Goal: Information Seeking & Learning: Learn about a topic

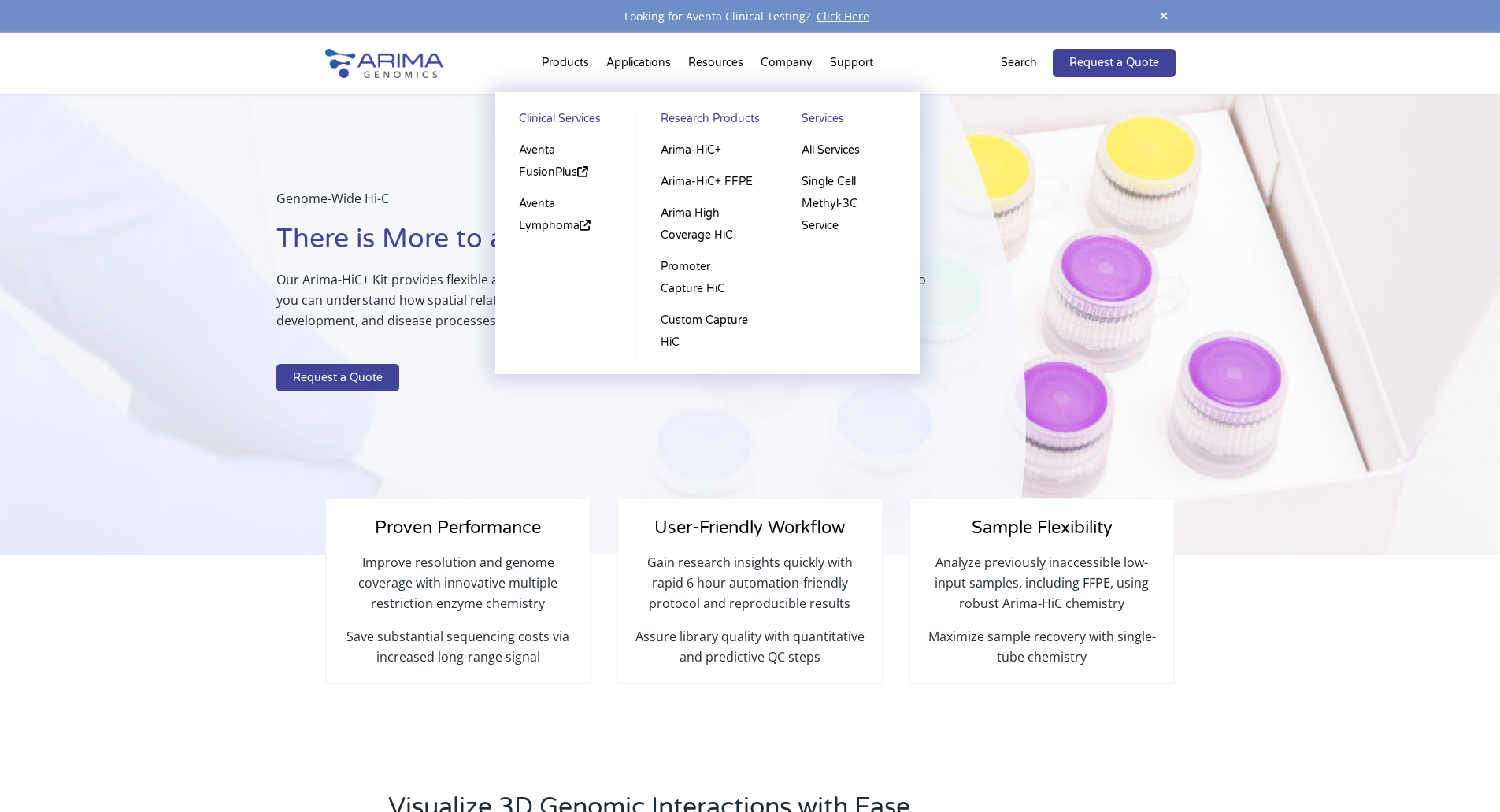
click at [567, 63] on li "Products Clinical Services Aventa FusionPlus Aventa Lymphoma Research Products …" at bounding box center [565, 66] width 64 height 54
click at [689, 146] on link "Arima-HiC+" at bounding box center [708, 150] width 109 height 31
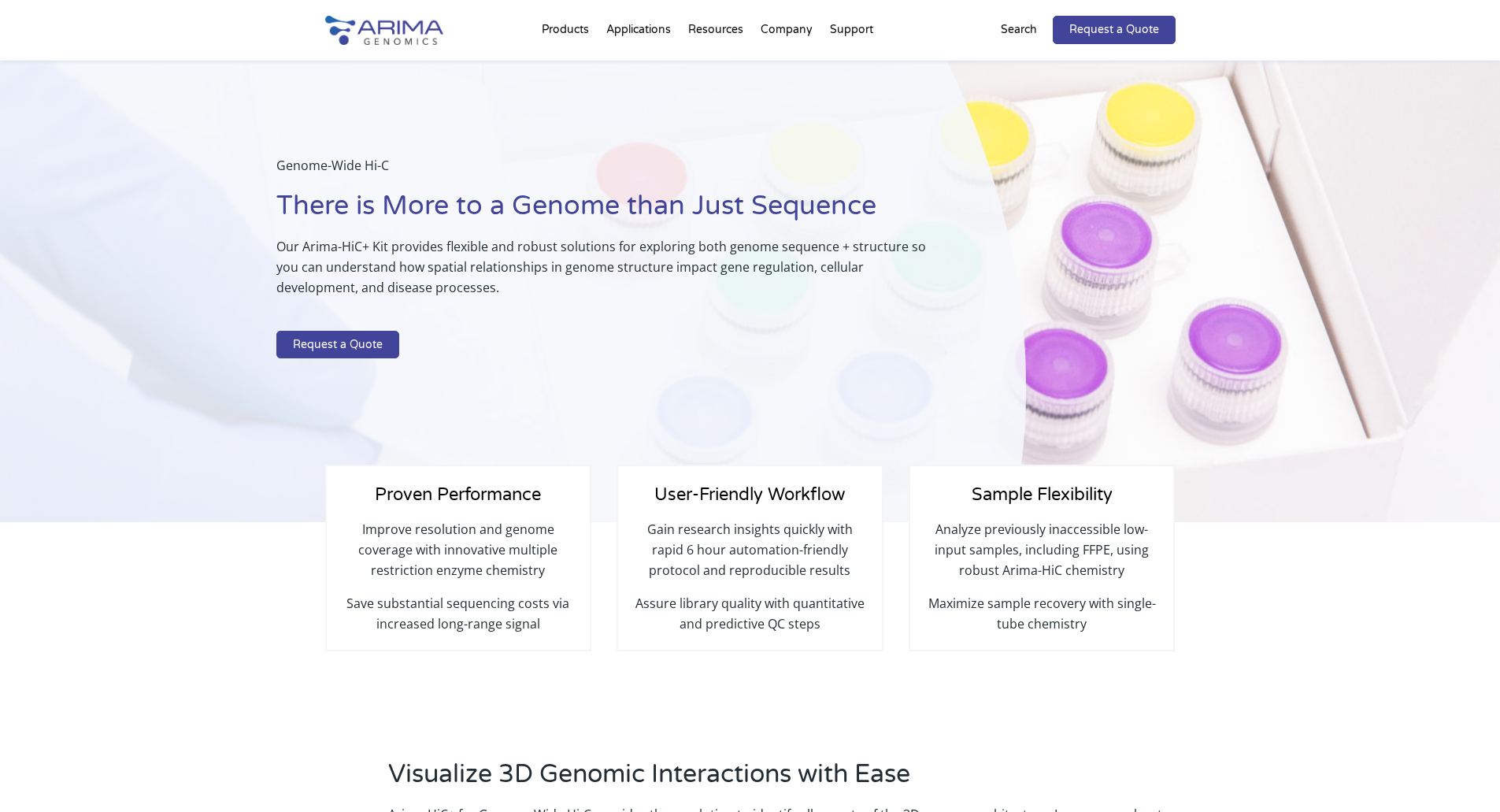
click at [565, 432] on div "Genome-Wide Hi-C There is More to a Genome than Just Sequence Our Arima-HiC+ Ki…" at bounding box center [513, 291] width 1026 height 462
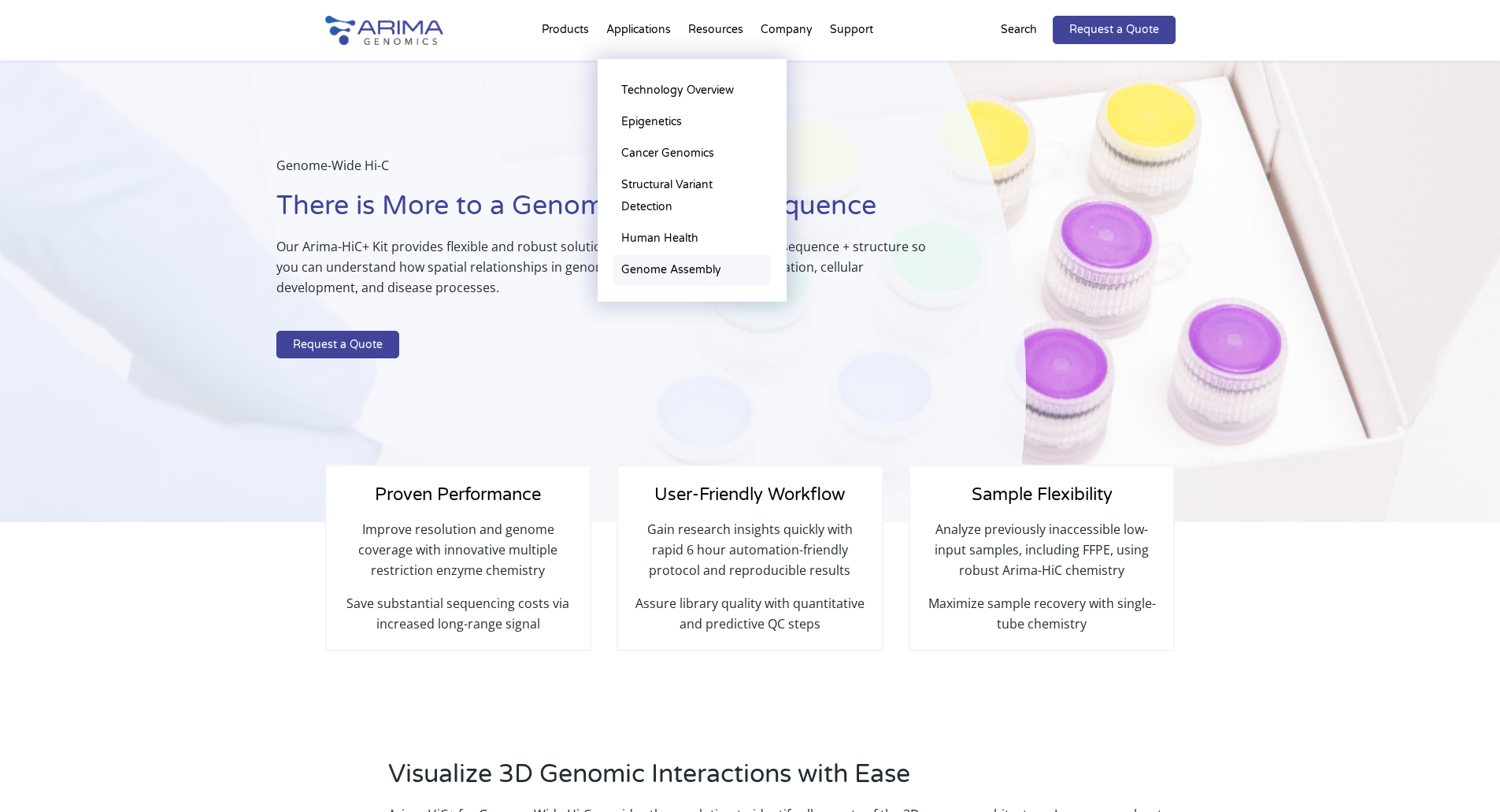
click at [655, 273] on link "Genome Assembly" at bounding box center [692, 270] width 158 height 31
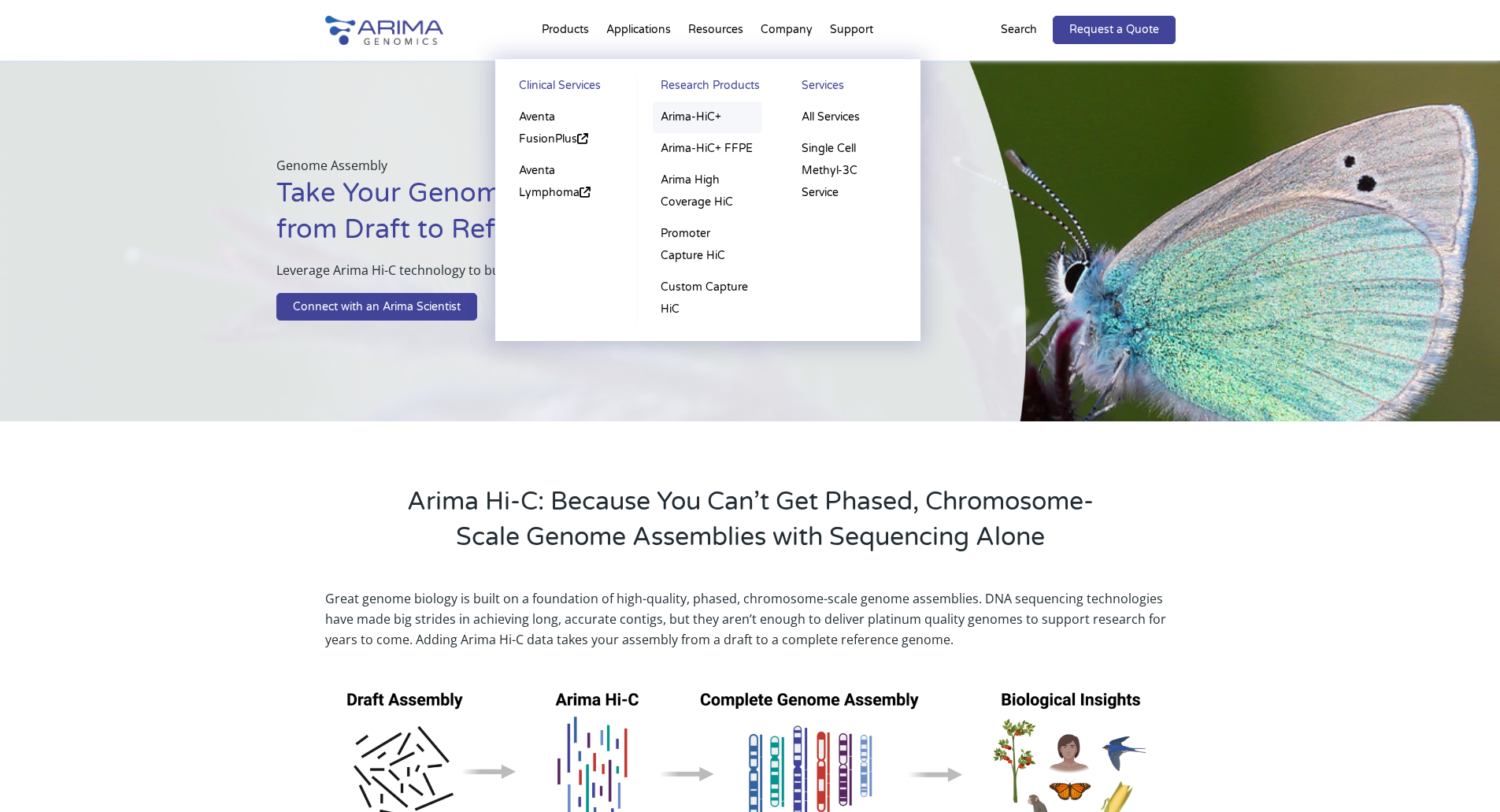
click at [696, 111] on link "Arima-HiC+" at bounding box center [708, 117] width 109 height 31
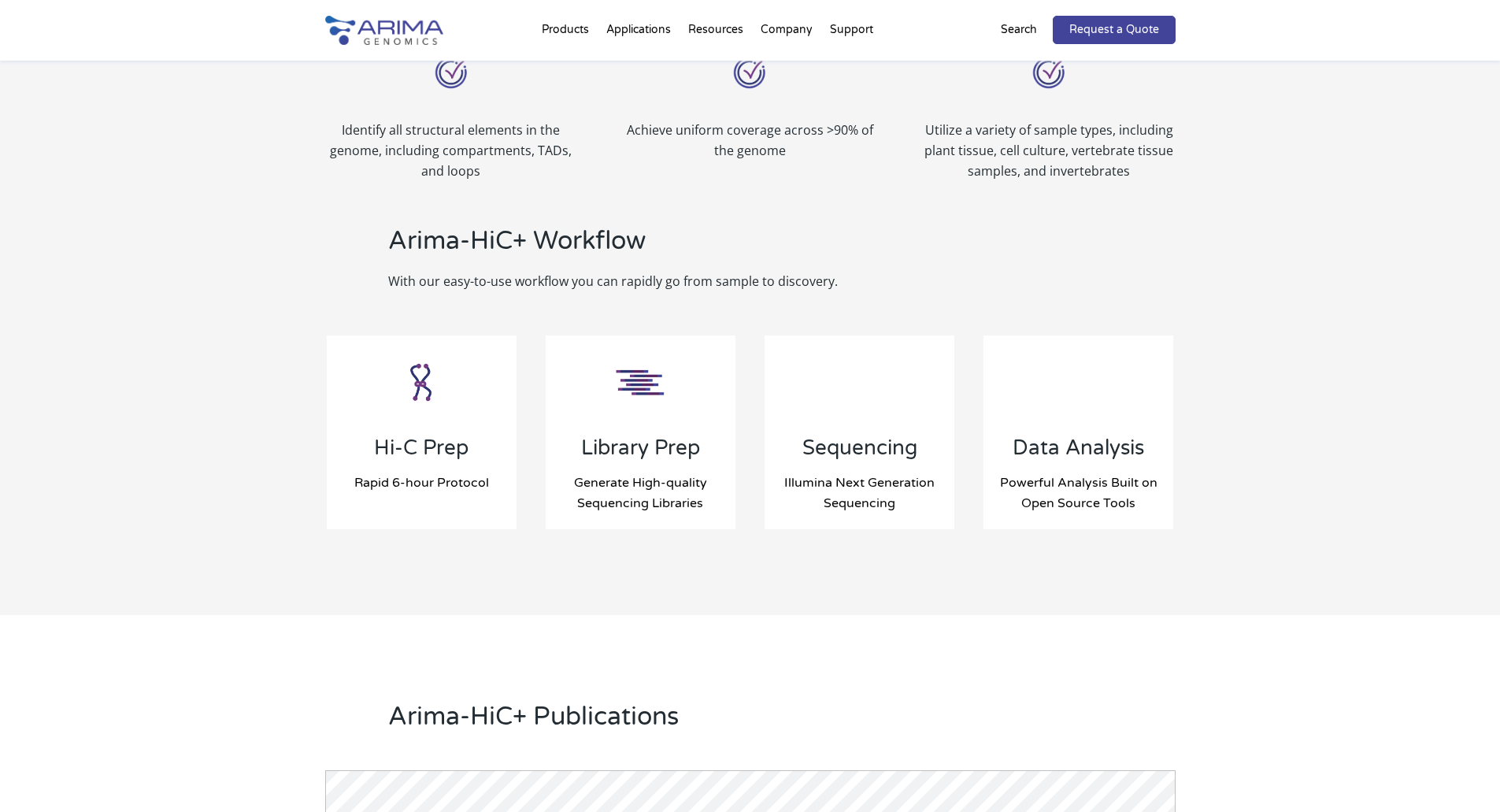
scroll to position [1464, 0]
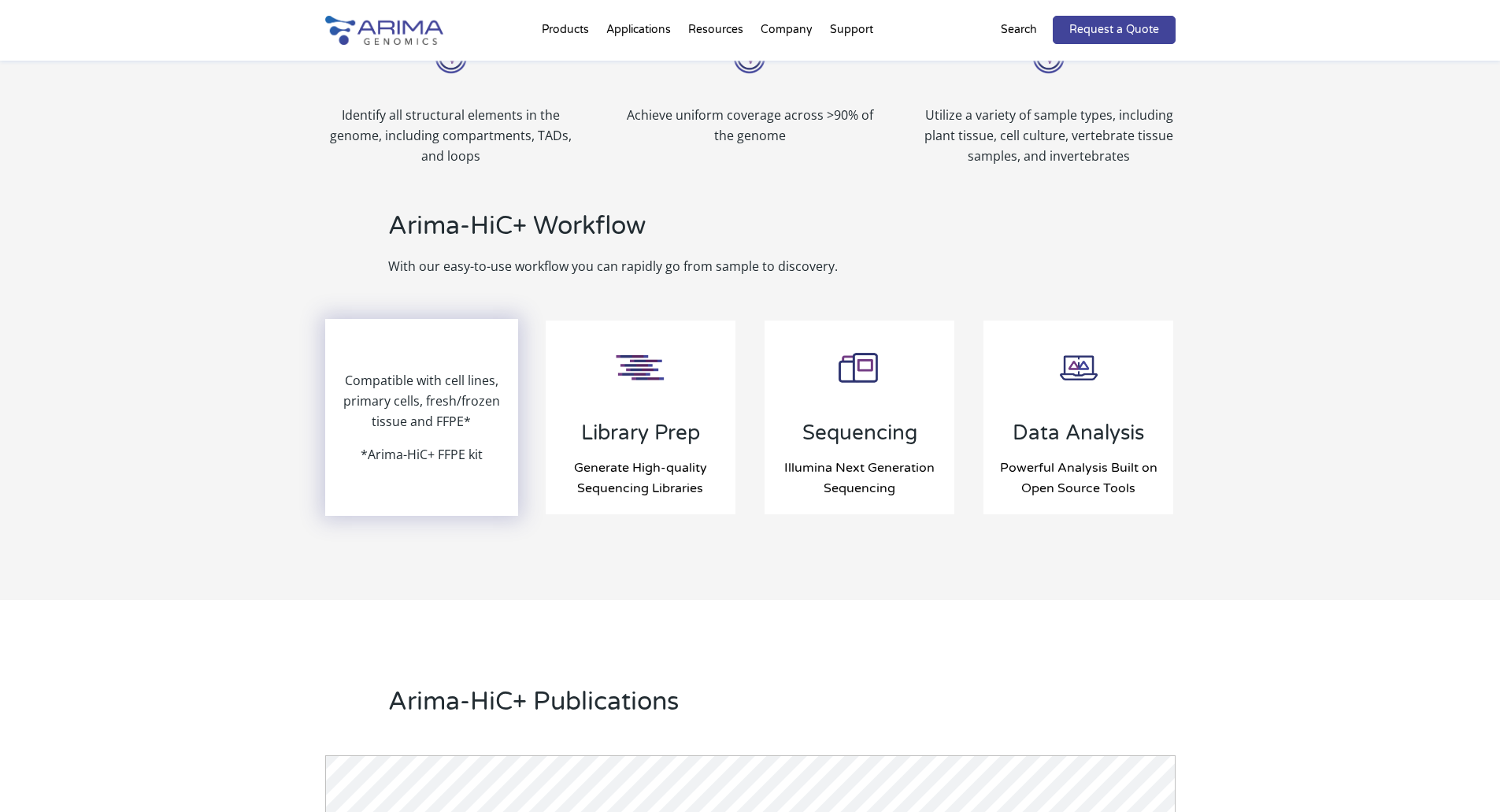
click at [448, 403] on p "Compatible with cell lines, primary cells, fresh/frozen tissue and FFPE*" at bounding box center [422, 406] width 191 height 74
click at [444, 384] on p "Compatible with cell lines, primary cells, fresh/frozen tissue and FFPE*" at bounding box center [422, 406] width 191 height 74
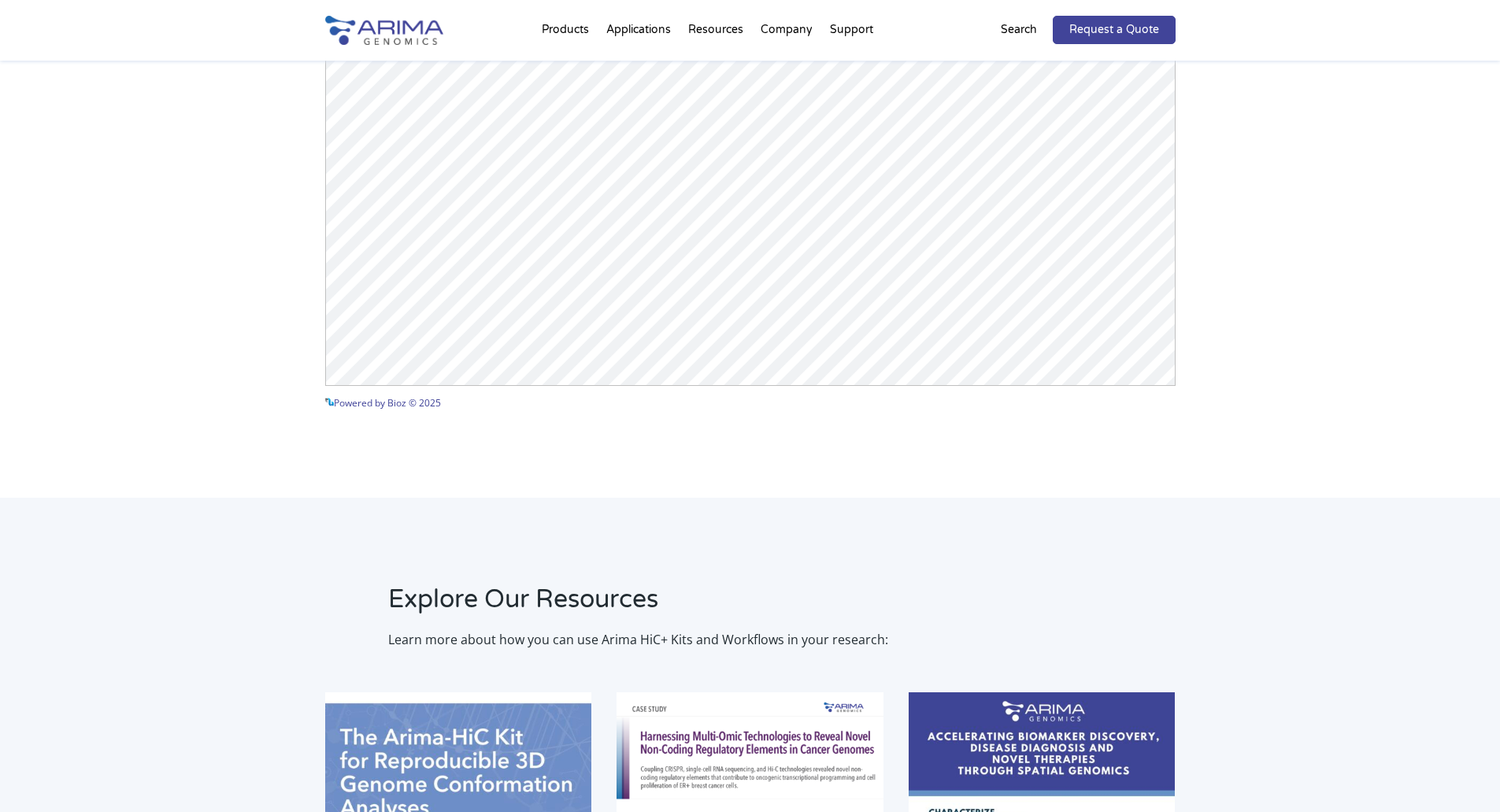
scroll to position [2471, 0]
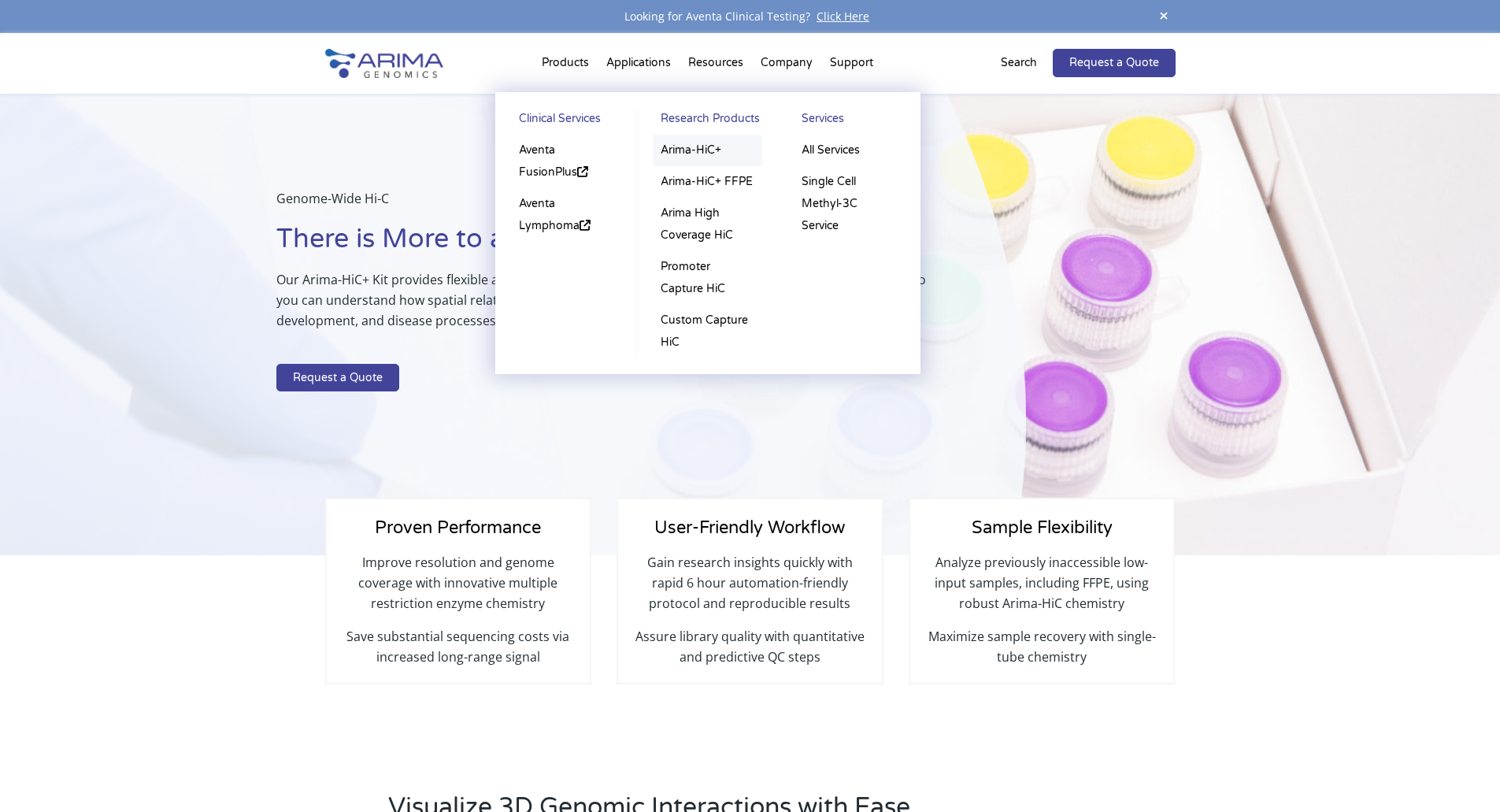
click at [712, 153] on link "Arima-HiC+" at bounding box center [708, 150] width 109 height 31
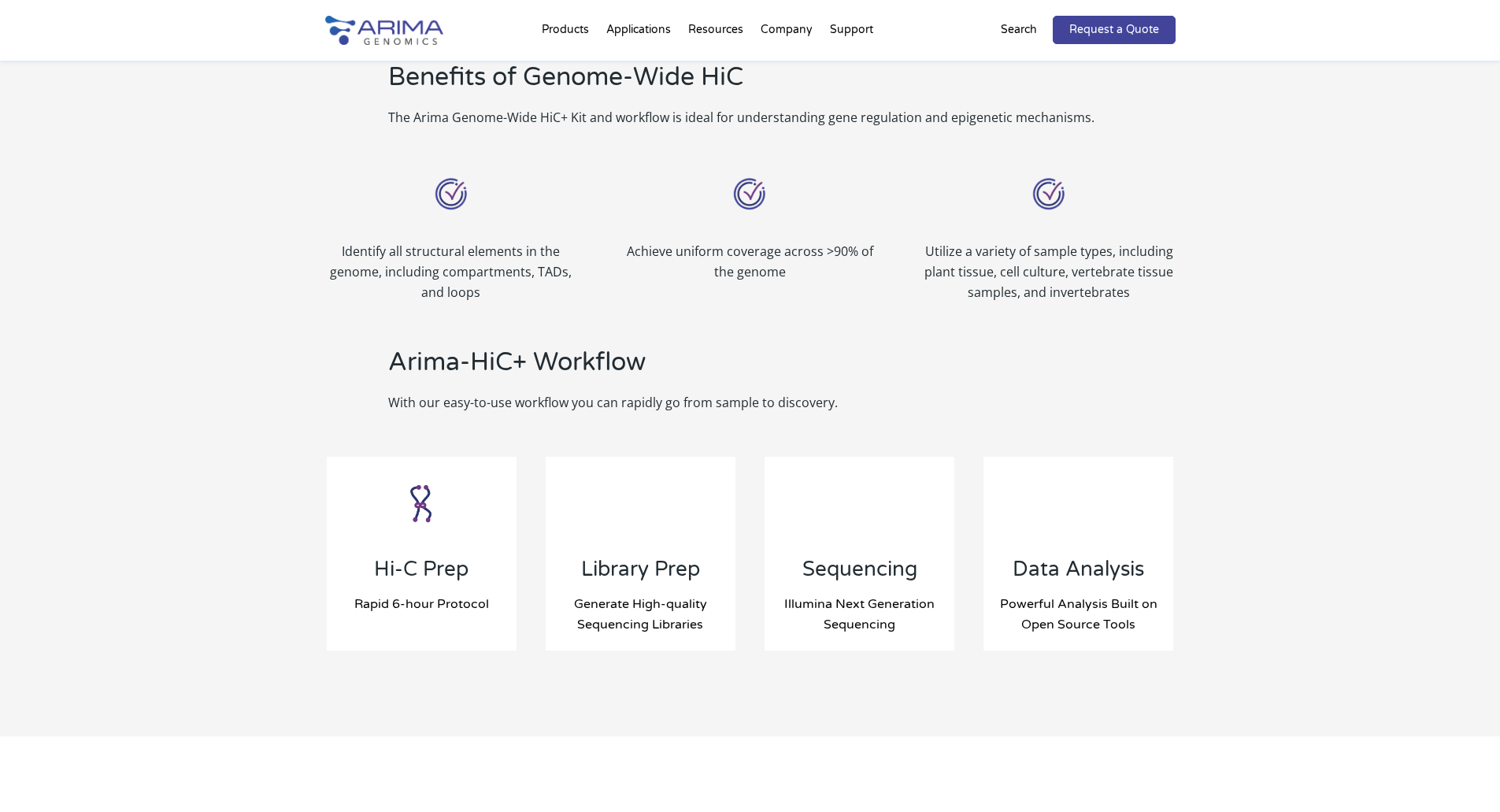
scroll to position [1449, 0]
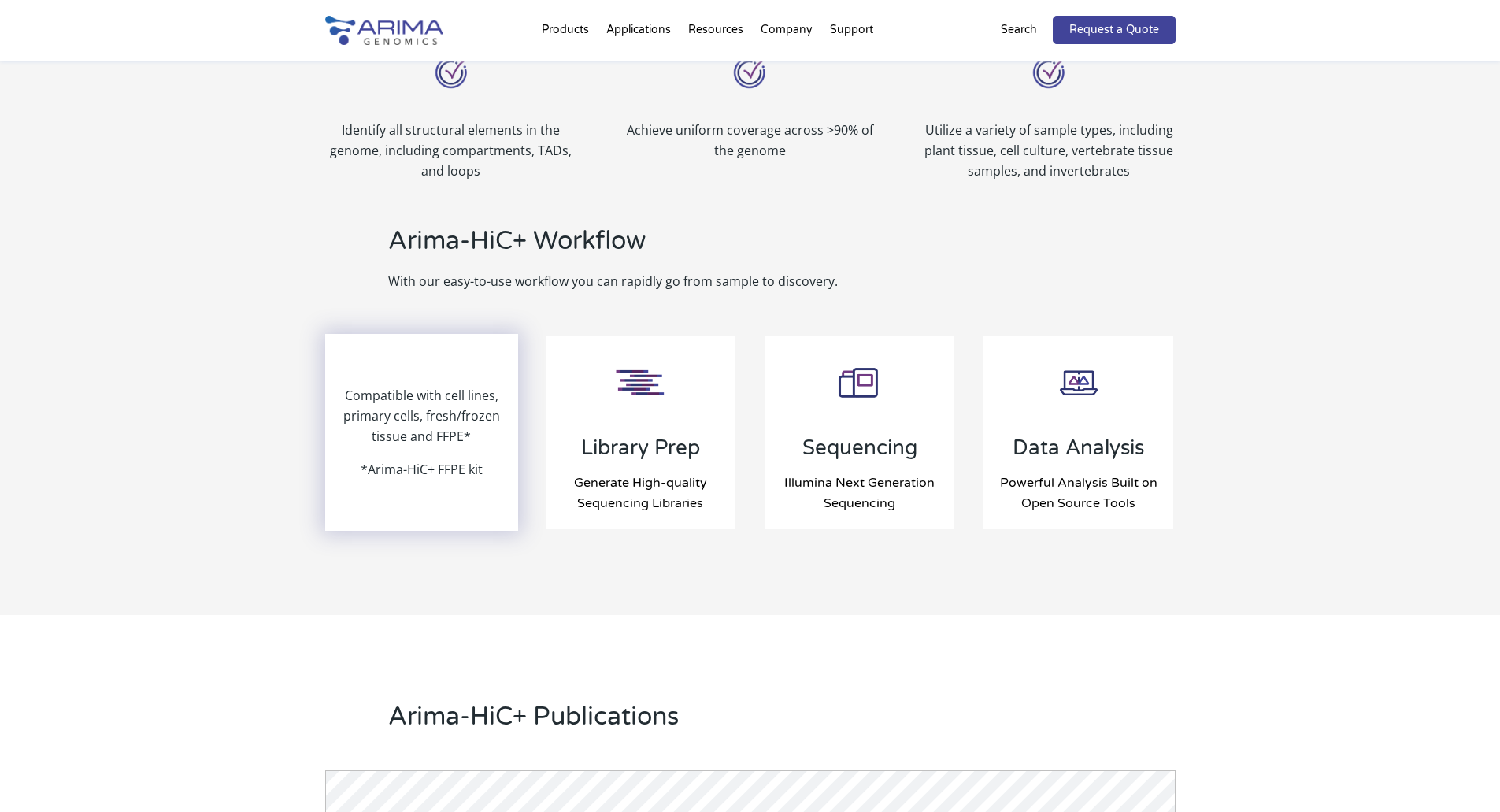
click at [403, 379] on div "Compatible with cell lines, primary cells, fresh/frozen tissue and FFPE* *Arima…" at bounding box center [422, 432] width 191 height 193
click at [400, 393] on p "Compatible with cell lines, primary cells, fresh/frozen tissue and FFPE*" at bounding box center [422, 422] width 191 height 74
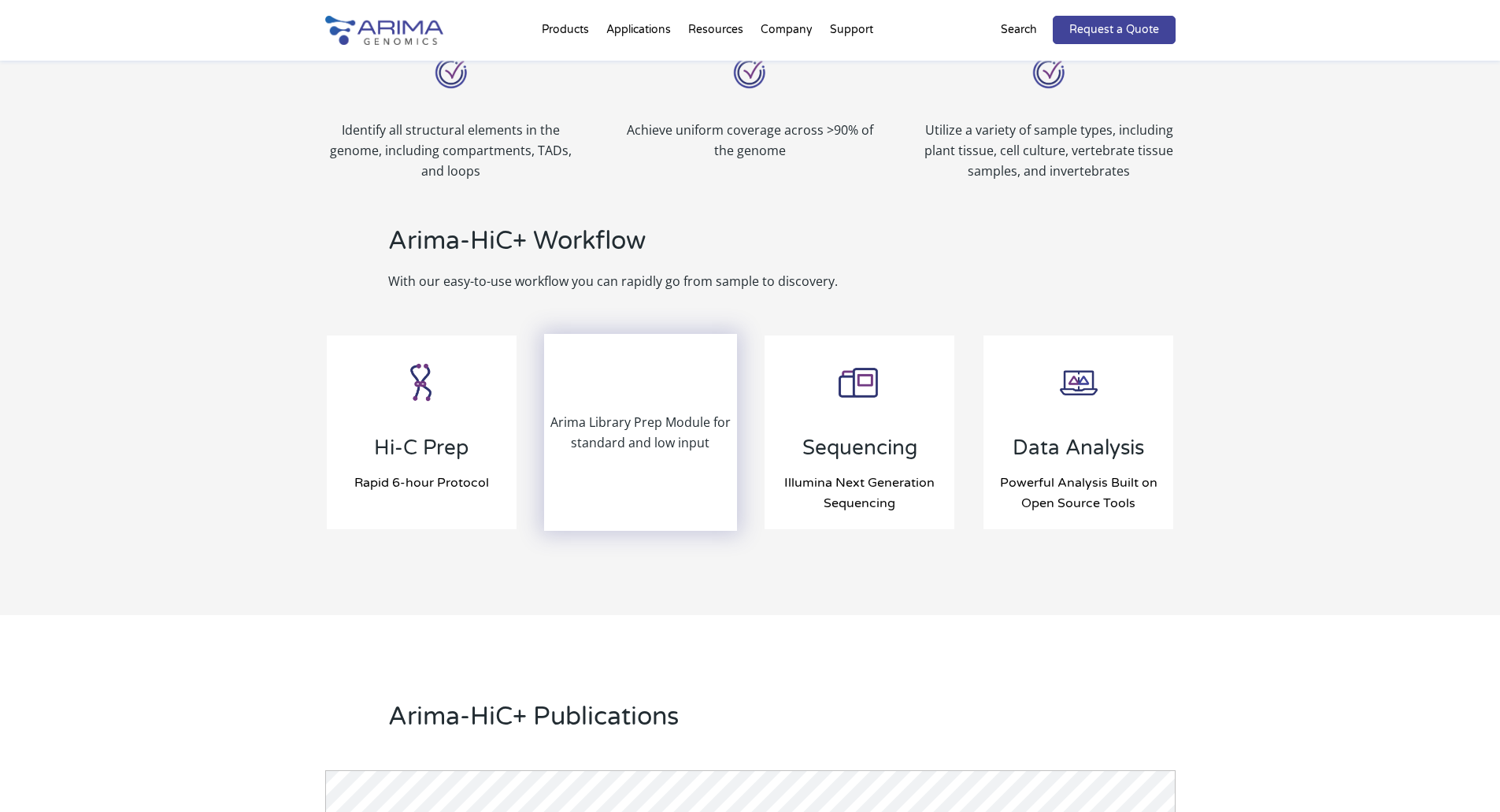
click at [675, 439] on p "Arima Library Prep Module for standard and low input" at bounding box center [641, 432] width 191 height 41
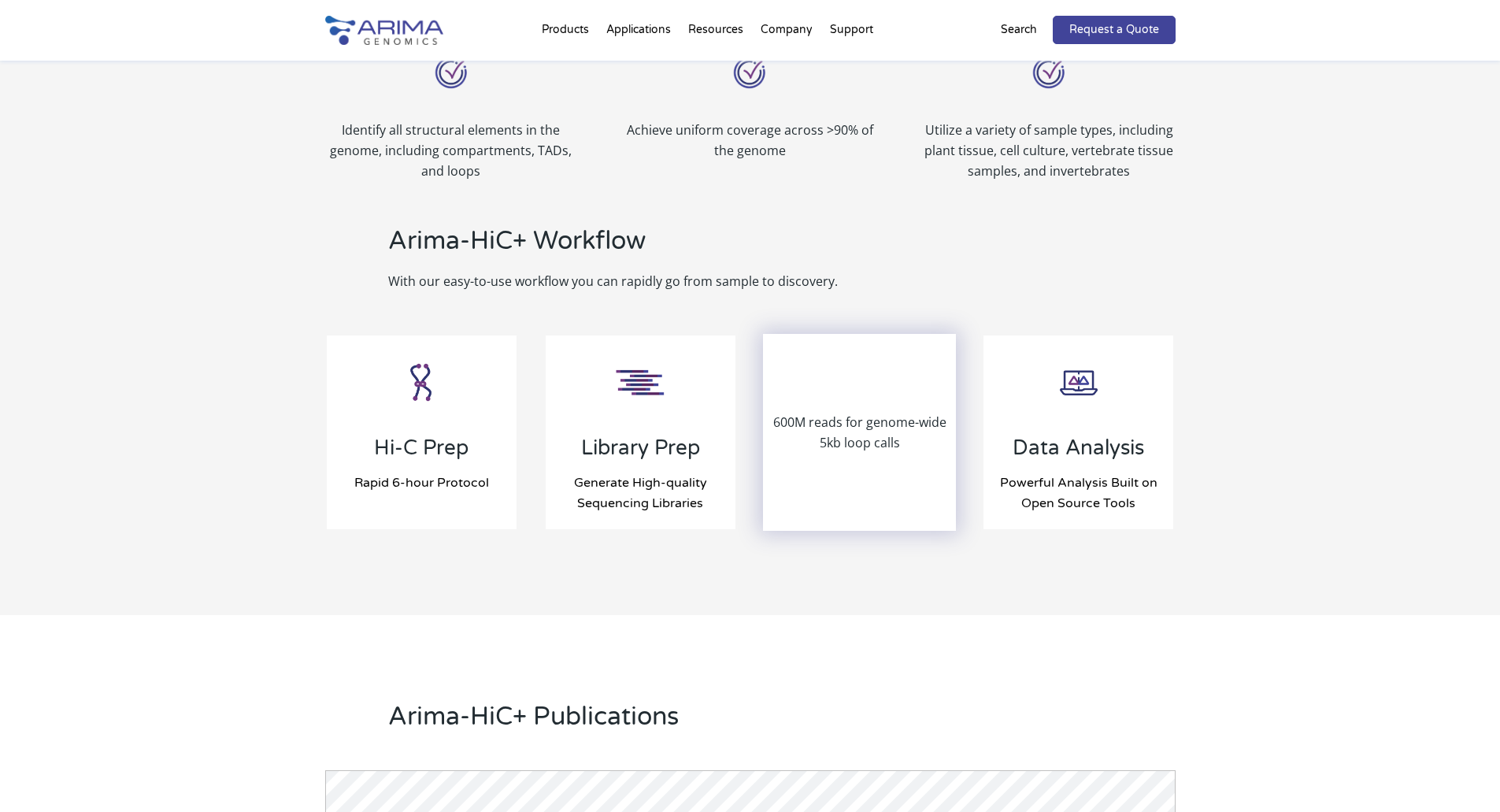
click at [829, 436] on p "600M reads for genome-wide 5kb loop calls" at bounding box center [860, 432] width 191 height 41
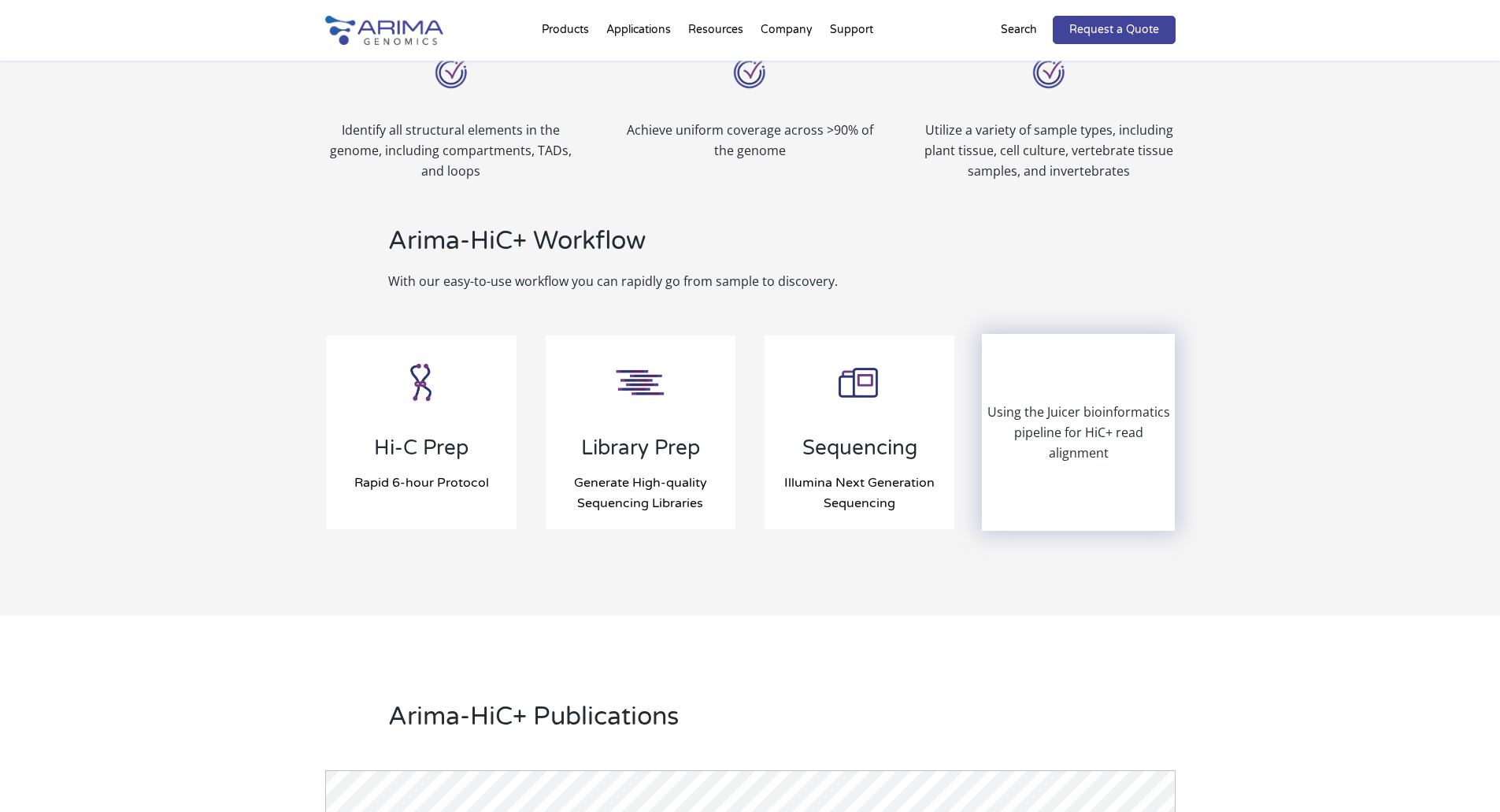
click at [1027, 433] on p "Using the Juicer bioinformatics pipeline for HiC+ read alignment" at bounding box center [1079, 432] width 191 height 61
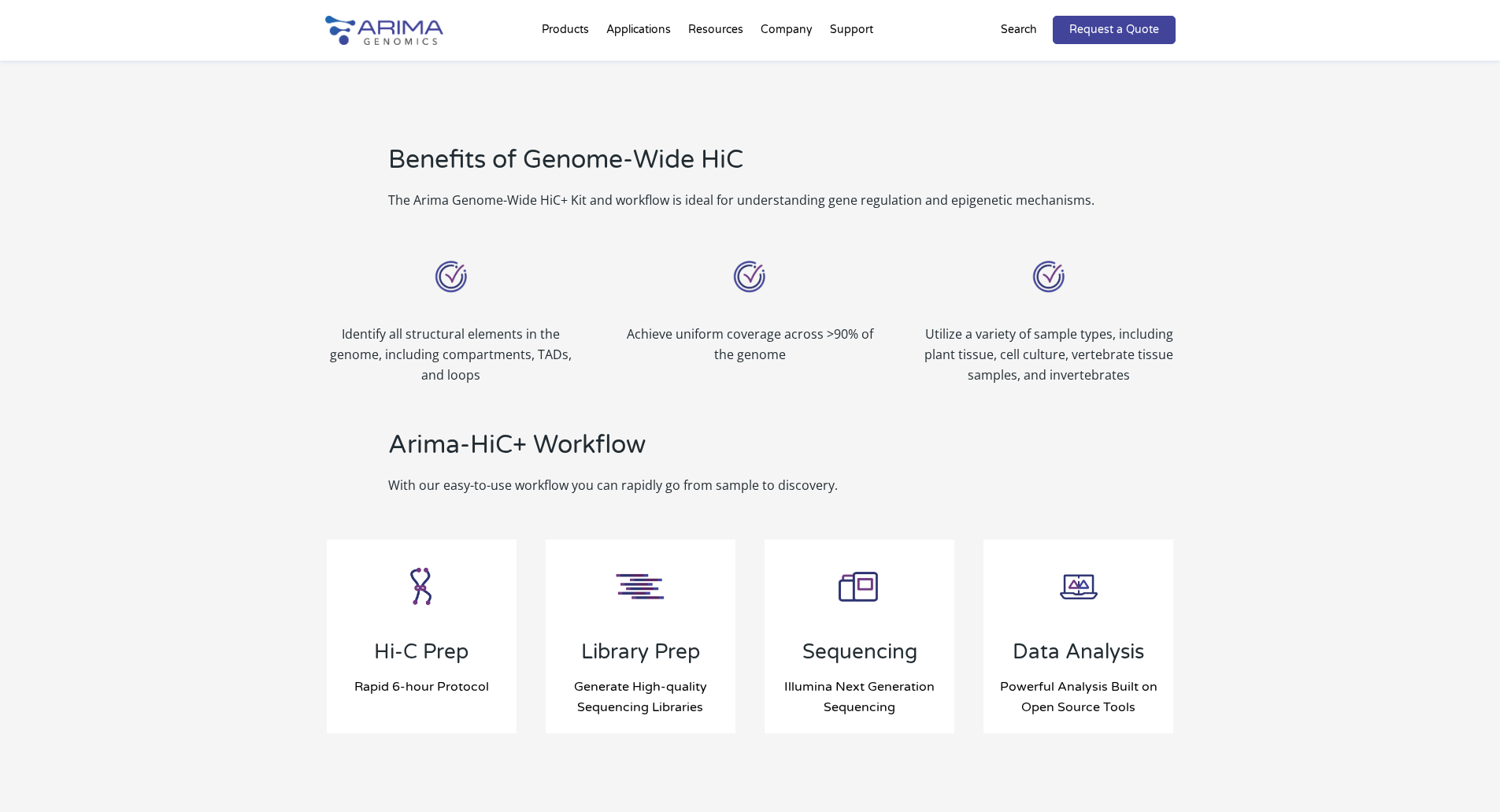
scroll to position [1189, 0]
